Goal: Find specific page/section: Find specific page/section

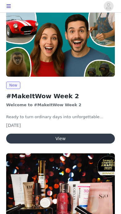
scroll to position [122, 0]
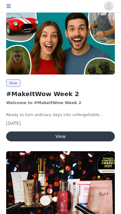
click at [85, 132] on button "View" at bounding box center [60, 136] width 108 height 10
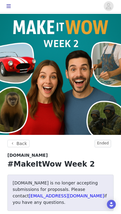
click at [18, 146] on button "Back" at bounding box center [18, 142] width 22 height 7
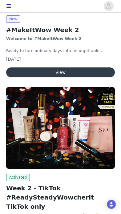
scroll to position [141, 0]
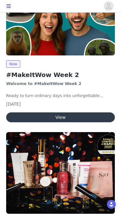
click at [108, 74] on h2 "#MakeItWow Week 2" at bounding box center [60, 74] width 108 height 9
click at [94, 112] on button "View" at bounding box center [60, 117] width 108 height 10
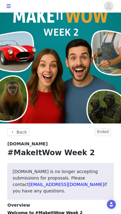
scroll to position [11, 0]
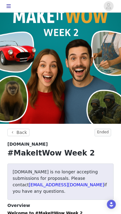
click at [108, 129] on span "Ended" at bounding box center [102, 132] width 17 height 8
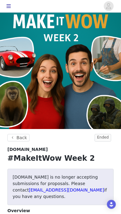
scroll to position [7, 0]
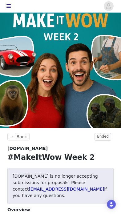
click at [13, 139] on button "Back" at bounding box center [18, 136] width 22 height 7
